Goal: Find specific page/section: Find specific page/section

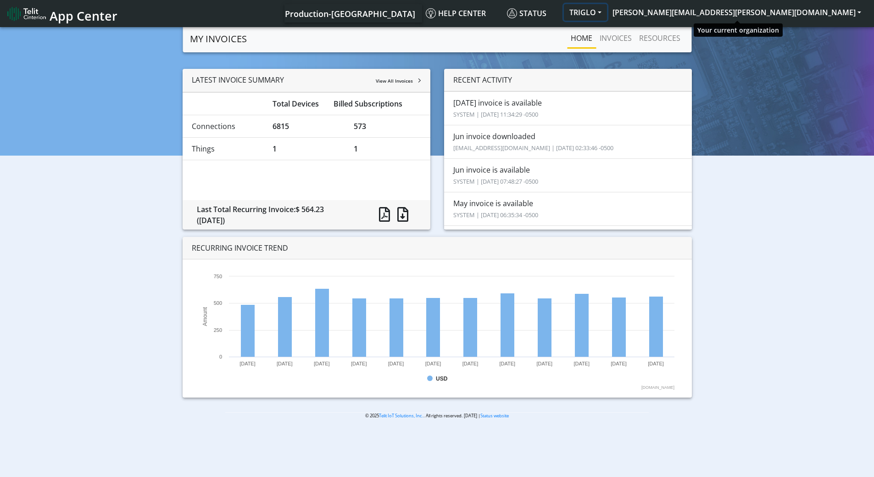
click at [607, 13] on button "TRIGLO" at bounding box center [585, 12] width 43 height 17
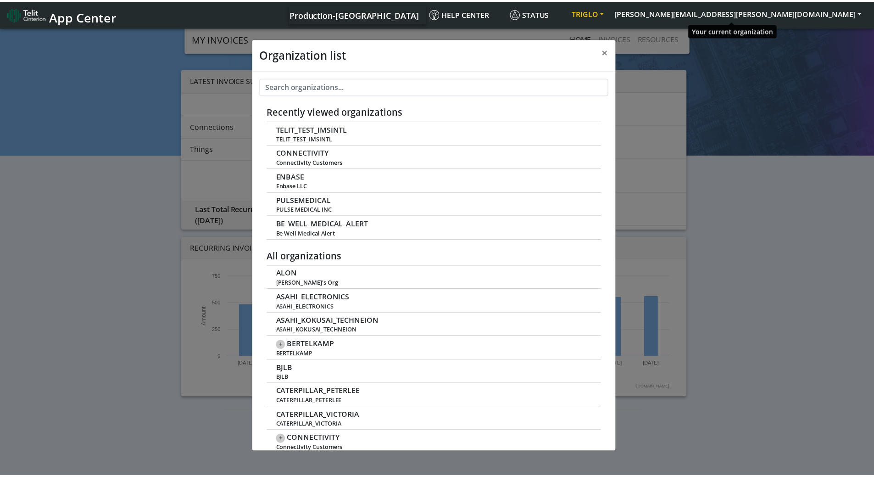
scroll to position [3, 0]
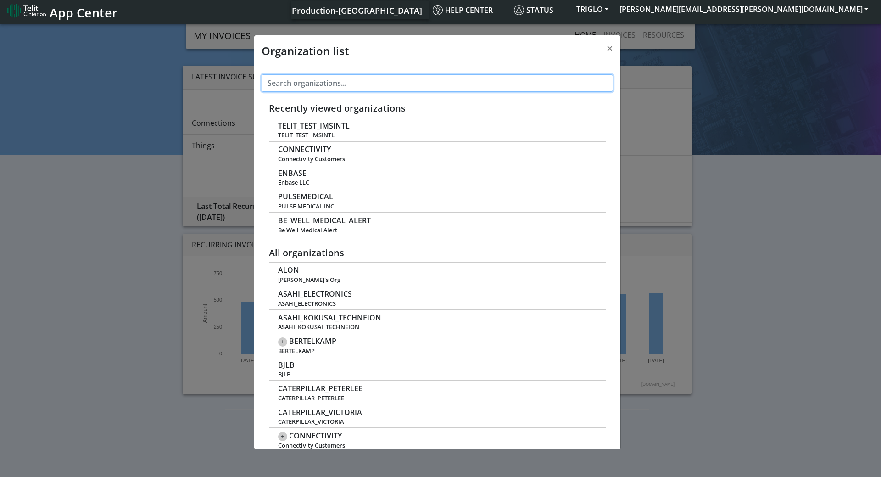
click at [372, 87] on input "text" at bounding box center [437, 82] width 351 height 17
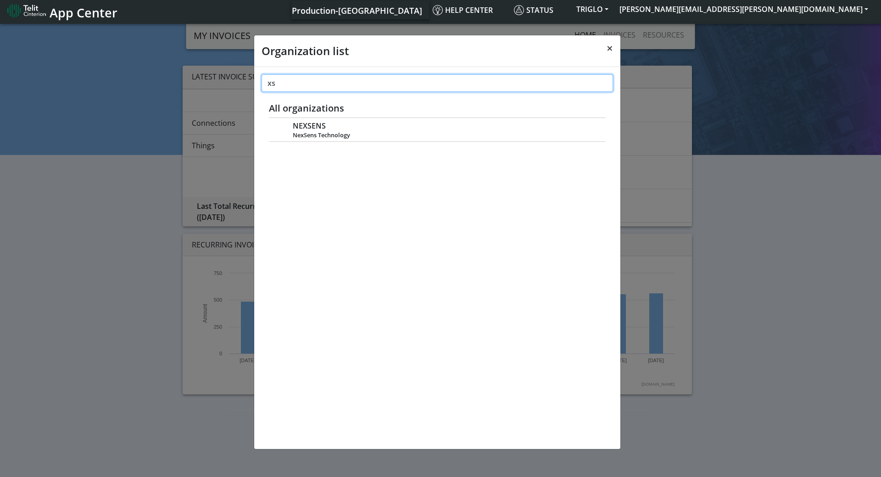
type input "xs"
click at [607, 50] on span "×" at bounding box center [610, 47] width 6 height 15
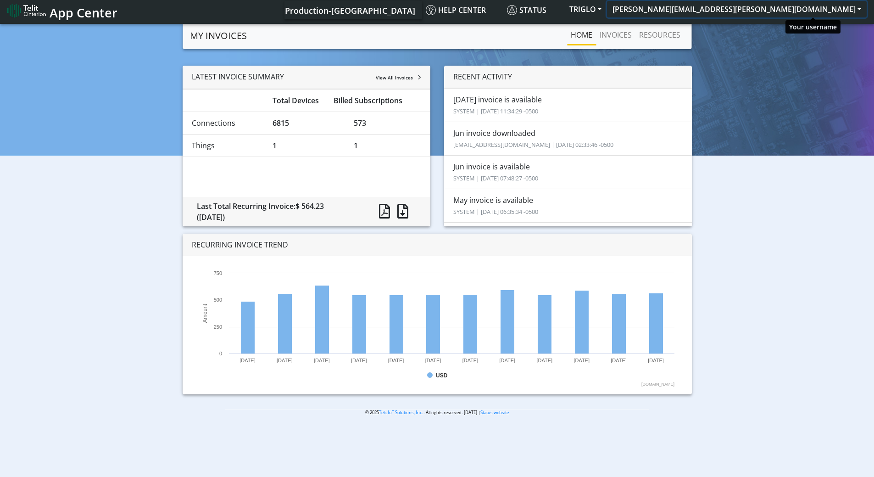
click at [807, 12] on button "[PERSON_NAME][EMAIL_ADDRESS][PERSON_NAME][DOMAIN_NAME]" at bounding box center [737, 9] width 260 height 17
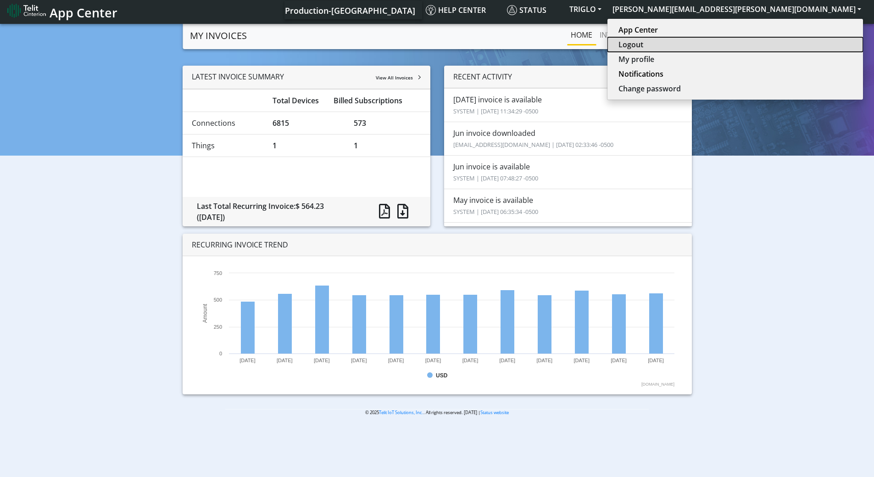
click at [797, 42] on button "Logout" at bounding box center [736, 44] width 256 height 15
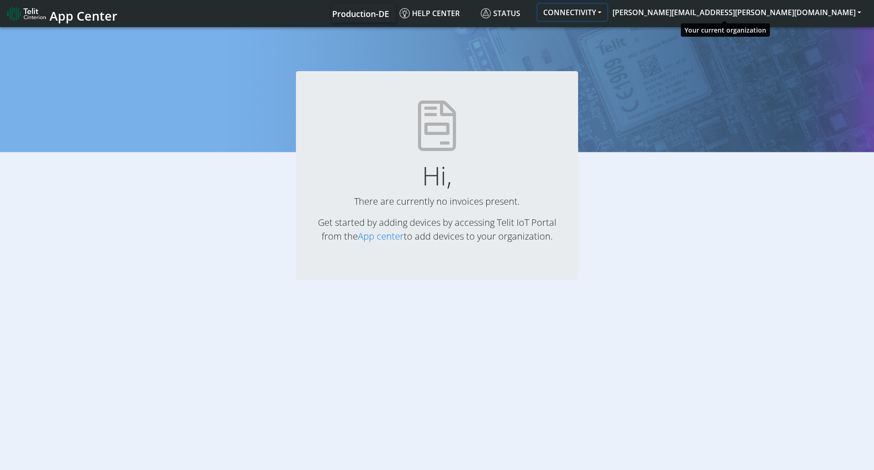
click at [607, 14] on button "CONNECTIVITY" at bounding box center [572, 12] width 69 height 17
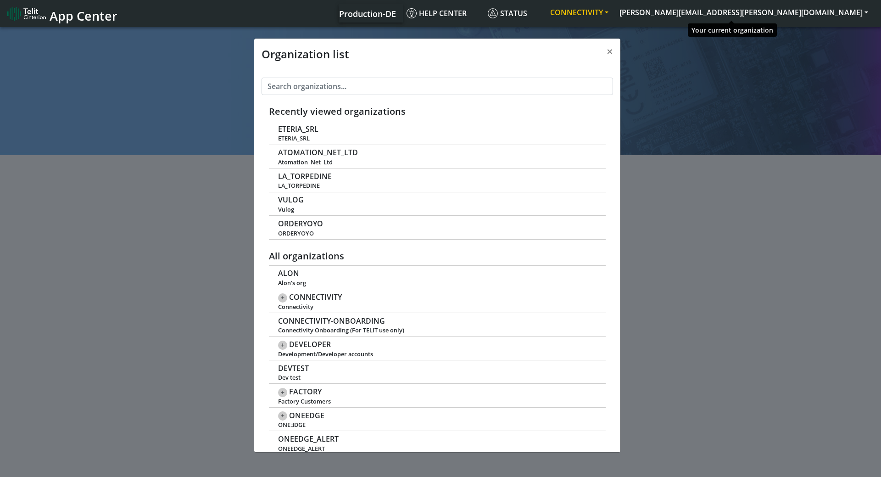
scroll to position [3, 0]
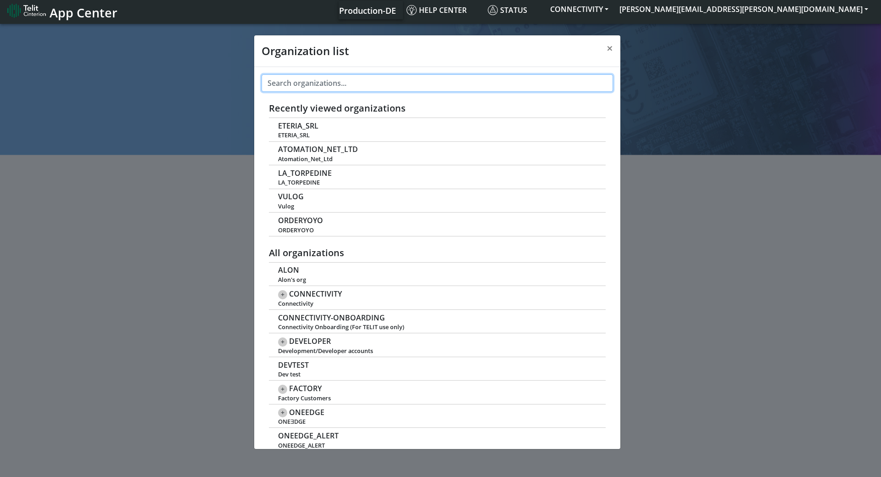
click at [370, 89] on input "text" at bounding box center [437, 82] width 351 height 17
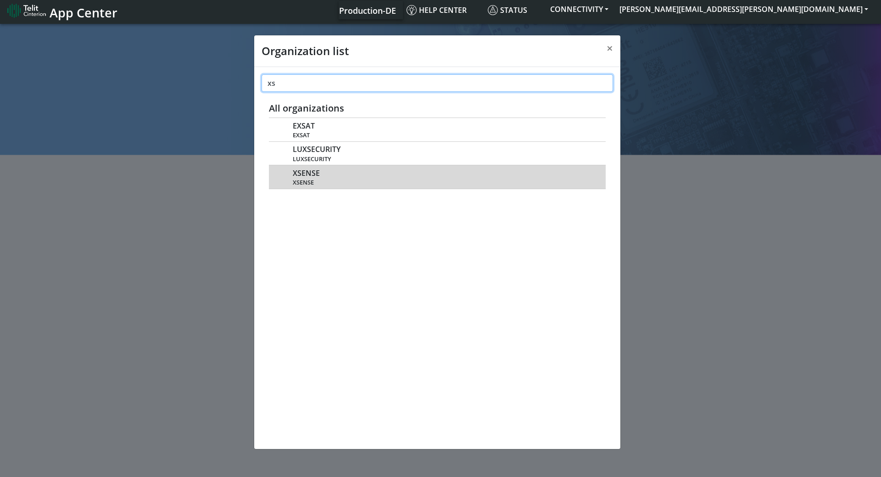
type input "xs"
click at [311, 172] on span "XSENSE" at bounding box center [306, 173] width 27 height 9
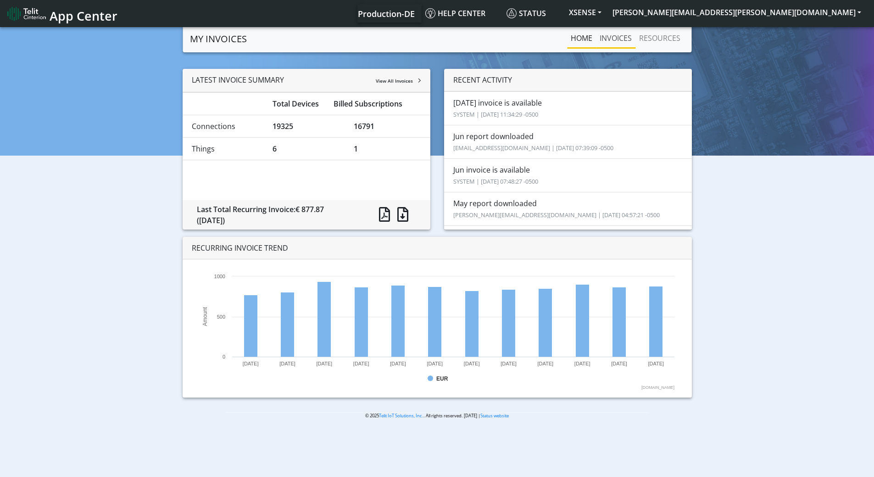
click at [619, 39] on link "INVOICES" at bounding box center [615, 38] width 39 height 18
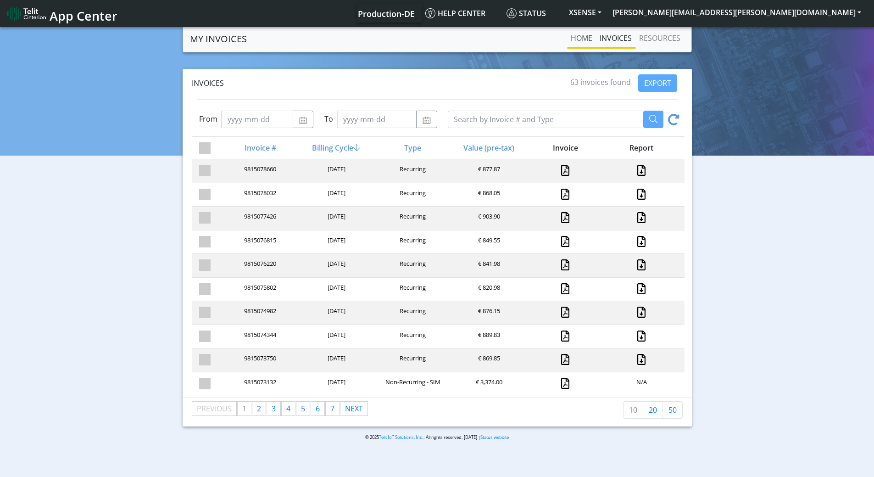
click at [579, 40] on link "Home" at bounding box center [581, 38] width 29 height 18
